Goal: Information Seeking & Learning: Learn about a topic

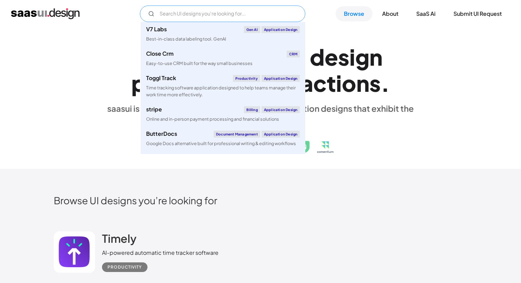
click at [179, 12] on input "Email Form" at bounding box center [222, 14] width 165 height 17
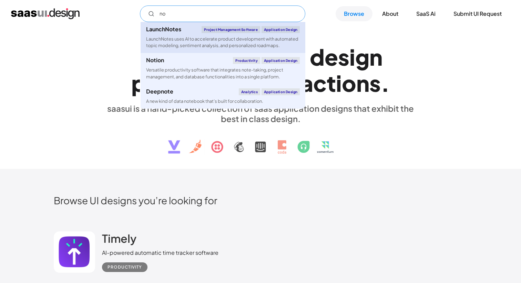
type input "n"
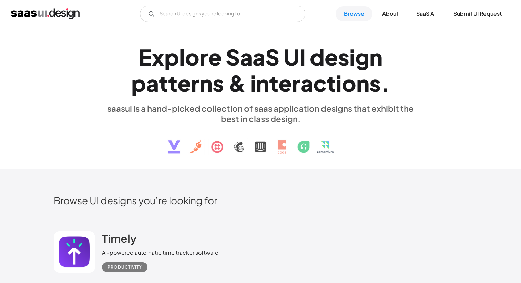
click at [99, 80] on div "E x p l o r e S a a S U I d e s i g n p a t t e r n s & i n t e r a c t i o n s…" at bounding box center [260, 98] width 413 height 123
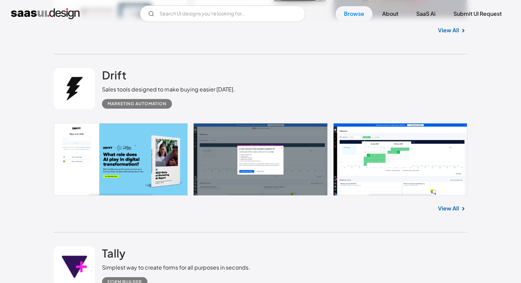
scroll to position [584, 0]
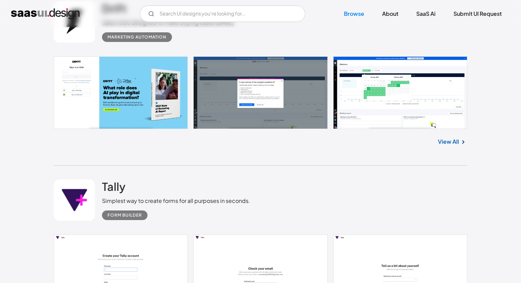
click at [215, 104] on link at bounding box center [260, 92] width 413 height 73
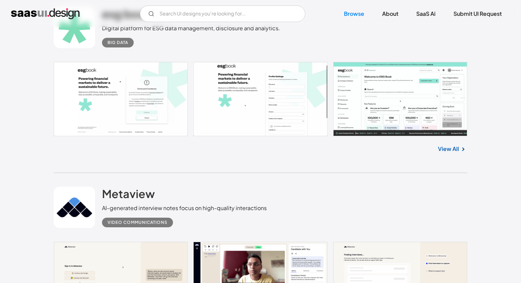
scroll to position [933, 0]
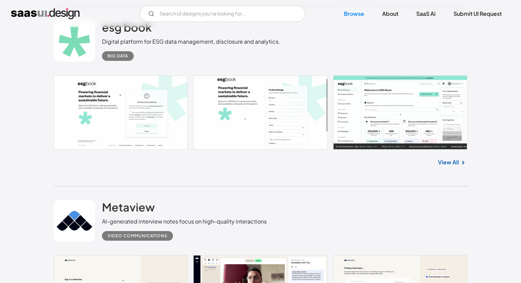
click at [253, 90] on link at bounding box center [260, 112] width 413 height 74
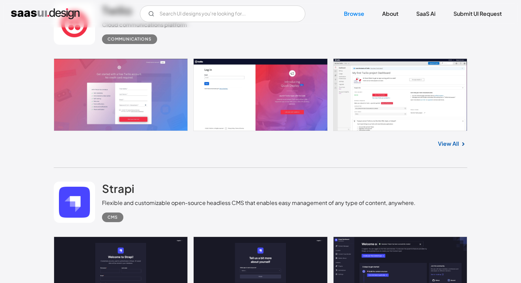
scroll to position [1801, 0]
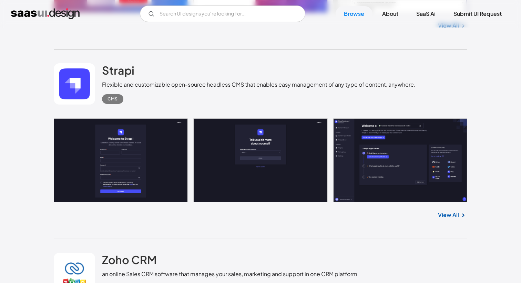
click at [125, 159] on link at bounding box center [260, 160] width 413 height 84
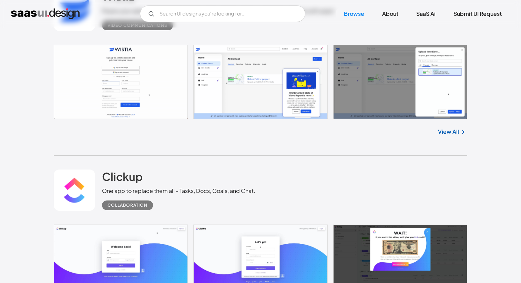
scroll to position [2436, 0]
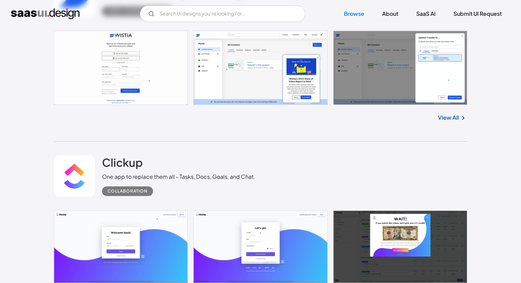
click at [448, 119] on link "View All" at bounding box center [448, 118] width 21 height 8
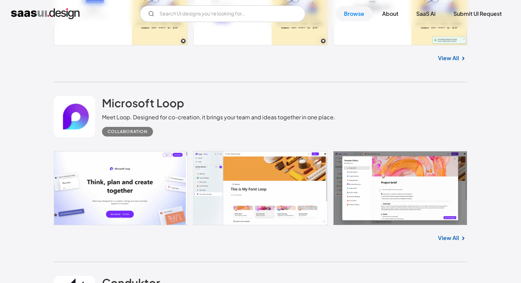
scroll to position [3814, 0]
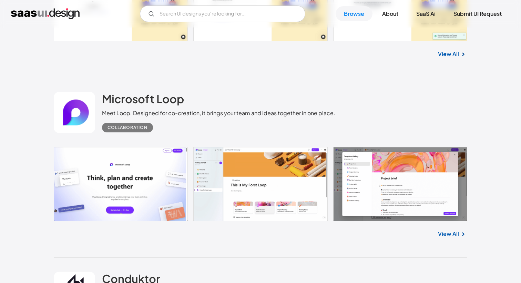
click at [184, 210] on link at bounding box center [260, 184] width 413 height 74
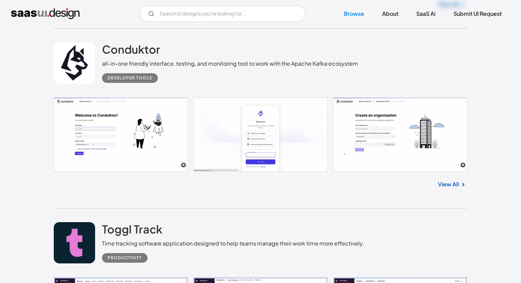
scroll to position [4044, 0]
click at [146, 135] on link at bounding box center [260, 135] width 413 height 74
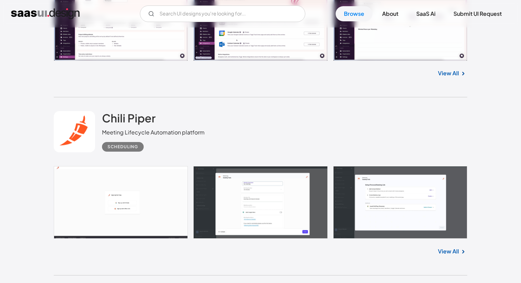
scroll to position [4468, 0]
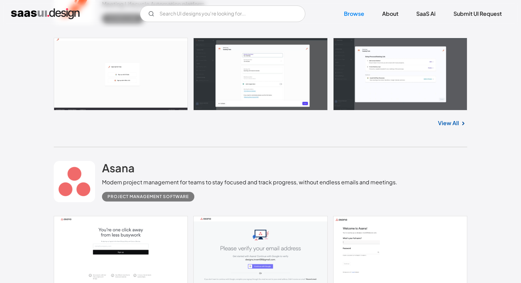
click at [133, 74] on link at bounding box center [260, 74] width 413 height 73
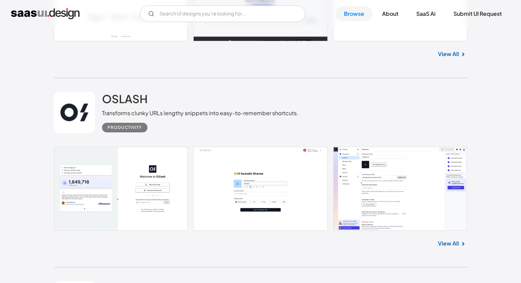
scroll to position [4728, 0]
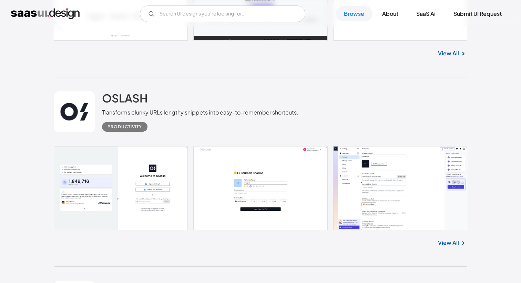
click at [374, 168] on link at bounding box center [260, 188] width 413 height 84
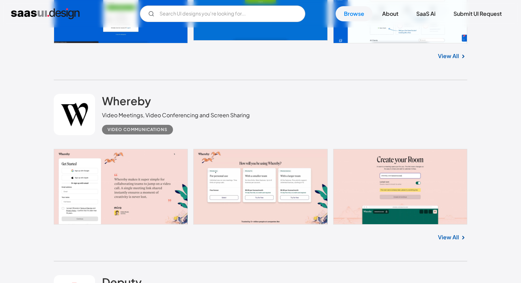
scroll to position [6737, 0]
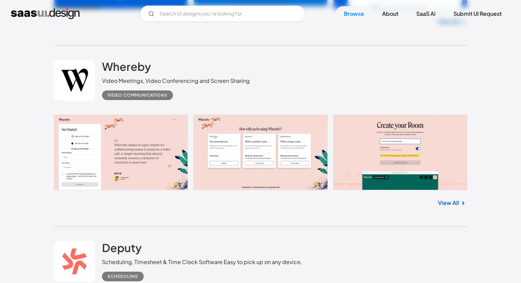
click at [147, 155] on link at bounding box center [260, 153] width 413 height 76
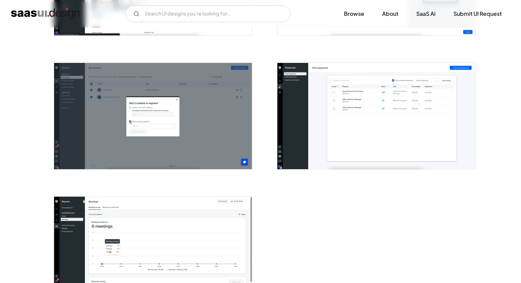
scroll to position [1595, 0]
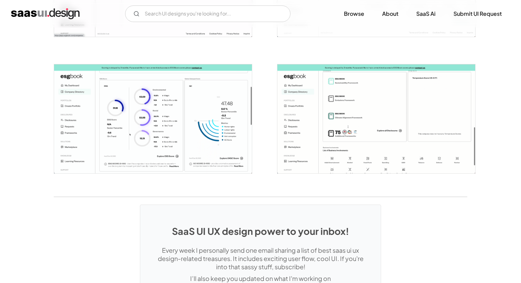
scroll to position [1702, 0]
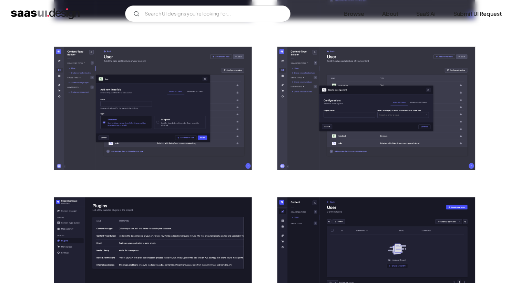
scroll to position [872, 0]
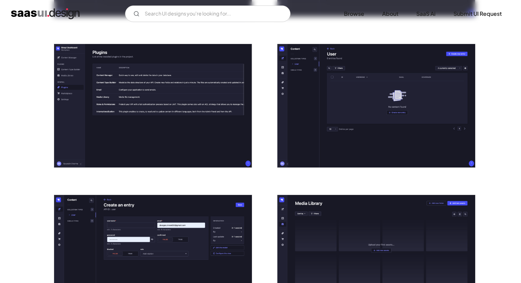
click at [251, 74] on img "open lightbox" at bounding box center [153, 106] width 198 height 124
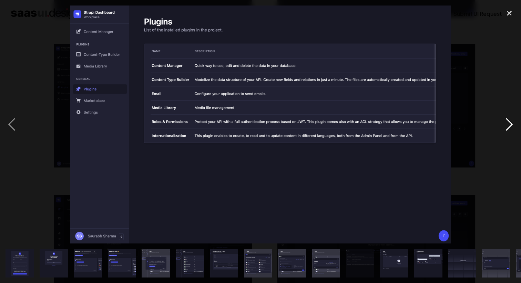
click at [508, 65] on div "next image" at bounding box center [508, 125] width 23 height 238
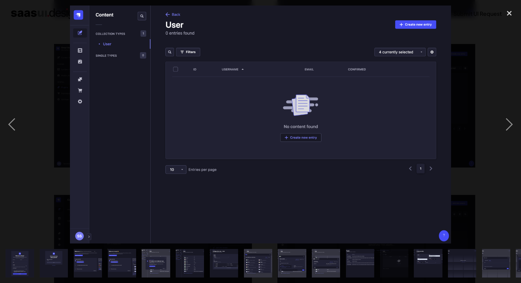
click at [457, 57] on div at bounding box center [260, 125] width 521 height 238
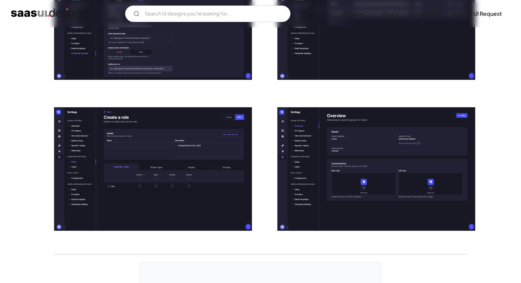
scroll to position [1408, 0]
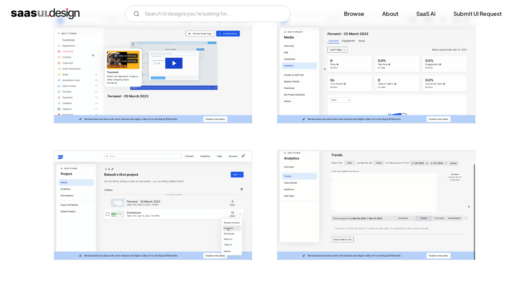
scroll to position [708, 0]
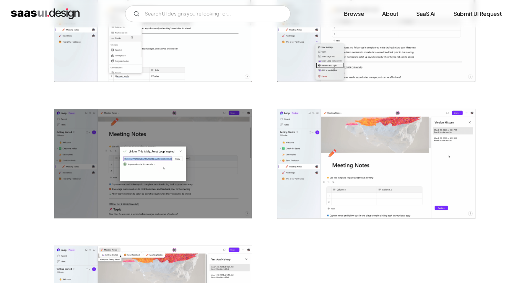
scroll to position [1625, 0]
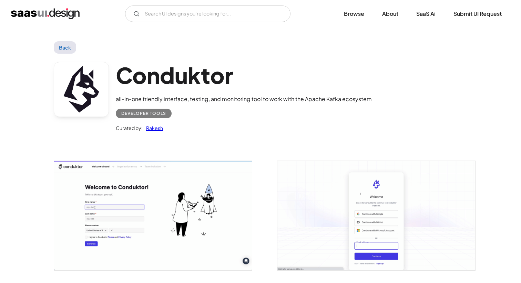
click at [156, 82] on h1 "Conduktor" at bounding box center [244, 75] width 256 height 27
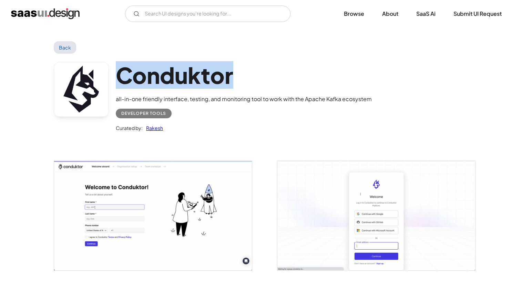
click at [156, 82] on h1 "Conduktor" at bounding box center [244, 75] width 256 height 27
copy h1 "Conduktor"
click at [328, 90] on div "Conduktor all-in-one friendly interface, testing, and monitoring tool to work w…" at bounding box center [244, 97] width 256 height 71
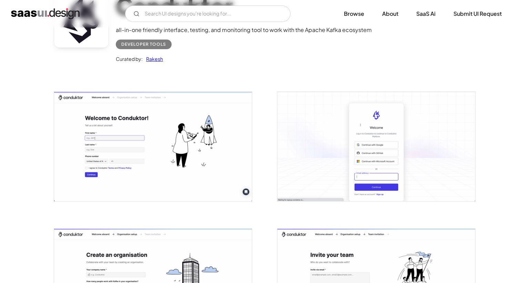
scroll to position [74, 0]
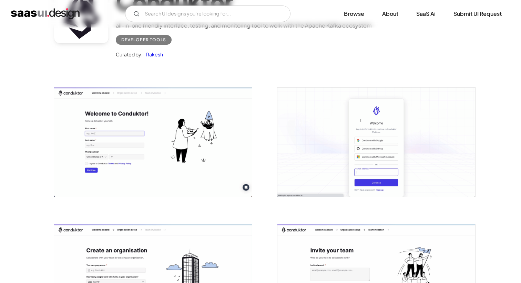
click at [204, 165] on img "open lightbox" at bounding box center [153, 141] width 198 height 109
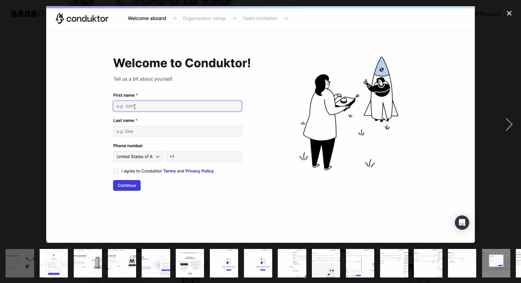
click at [491, 51] on div at bounding box center [260, 125] width 521 height 238
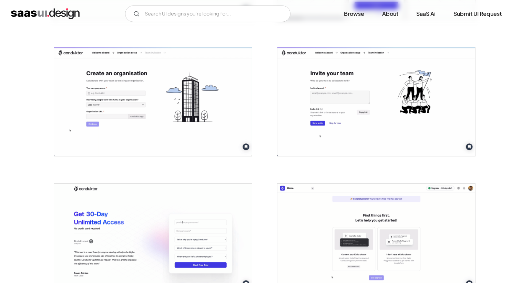
scroll to position [0, 0]
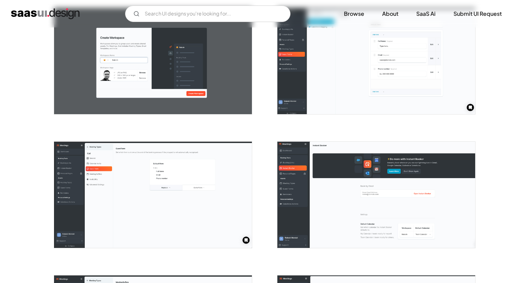
scroll to position [677, 0]
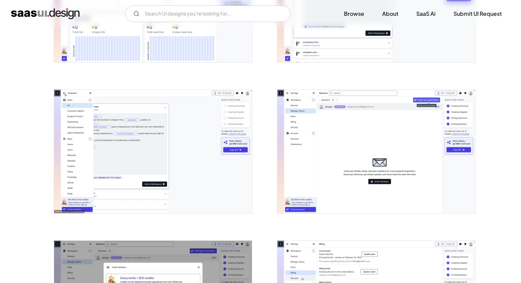
scroll to position [1138, 0]
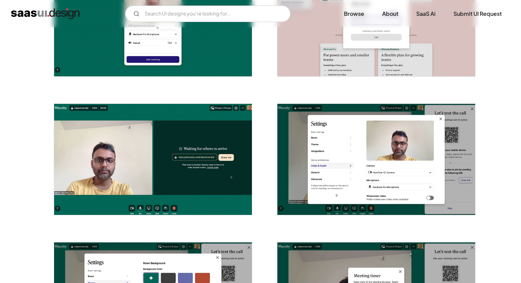
scroll to position [813, 0]
